Goal: Task Accomplishment & Management: Use online tool/utility

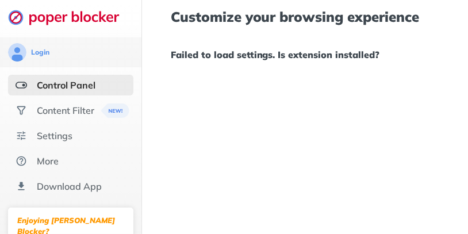
scroll to position [8, 0]
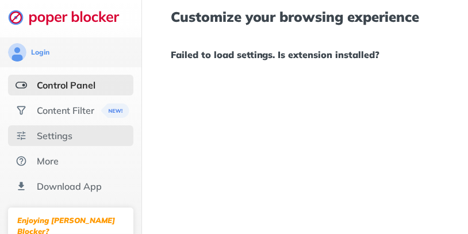
click at [69, 130] on div "Settings" at bounding box center [55, 135] width 36 height 11
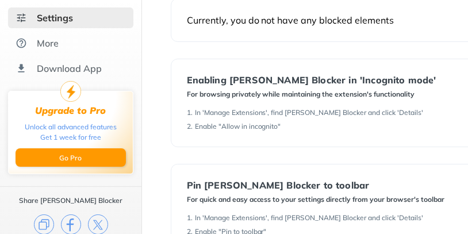
scroll to position [157, 0]
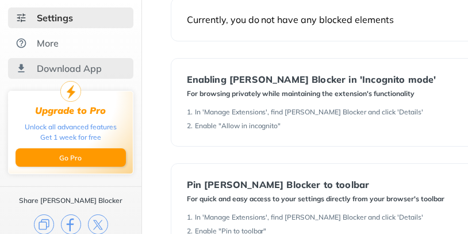
click at [65, 68] on div "Download App" at bounding box center [69, 68] width 65 height 11
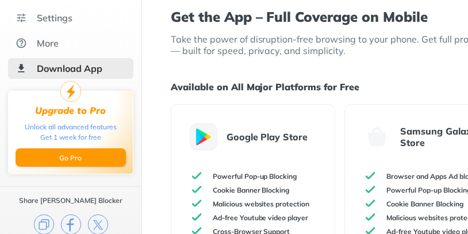
click at [65, 68] on div "Download App" at bounding box center [70, 68] width 66 height 11
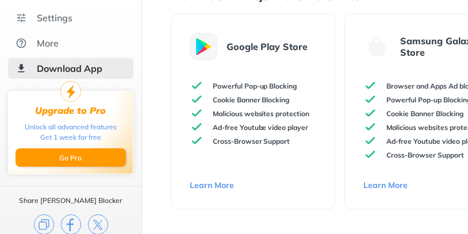
scroll to position [159, 0]
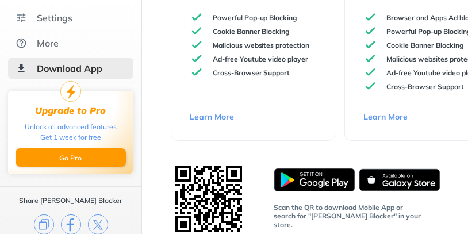
click at [216, 115] on link "Learn More" at bounding box center [253, 117] width 127 height 10
